Goal: Task Accomplishment & Management: Use online tool/utility

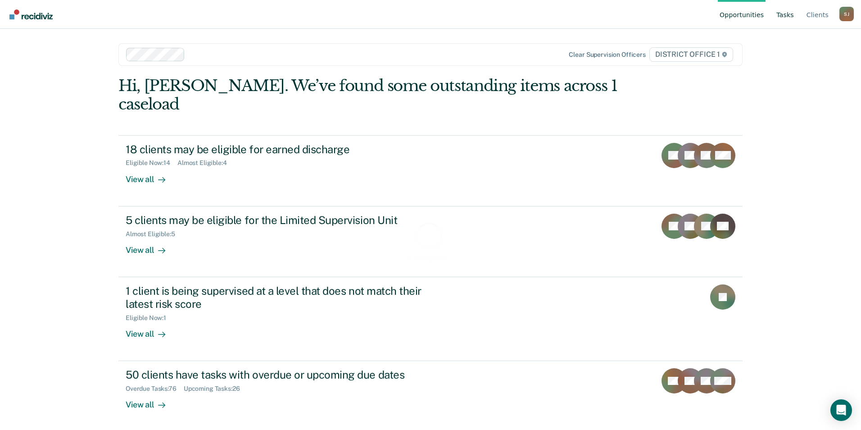
click at [788, 15] on link "Tasks" at bounding box center [784, 14] width 21 height 29
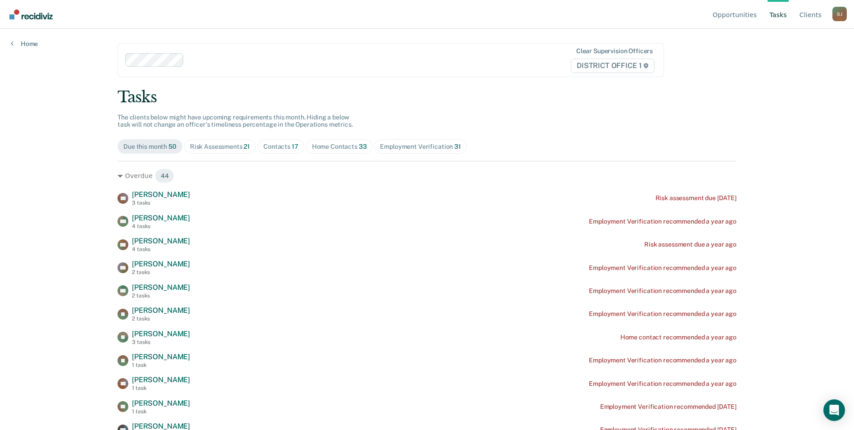
click at [227, 145] on div "Risk Assessments 21" at bounding box center [220, 147] width 60 height 8
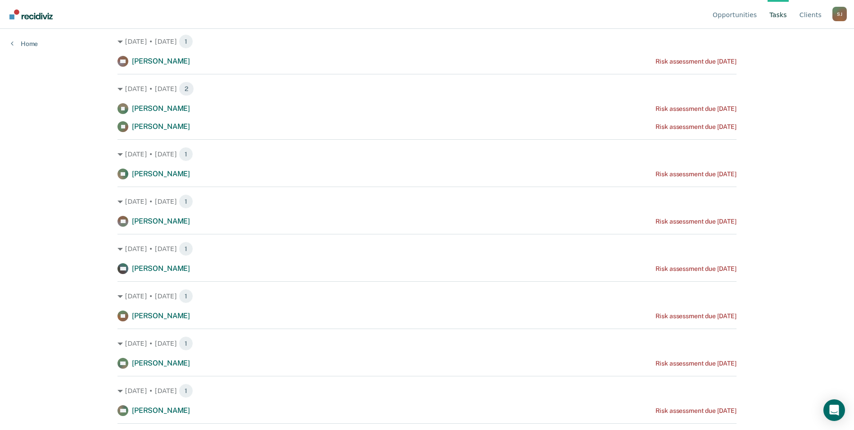
scroll to position [23, 0]
